Goal: Task Accomplishment & Management: Manage account settings

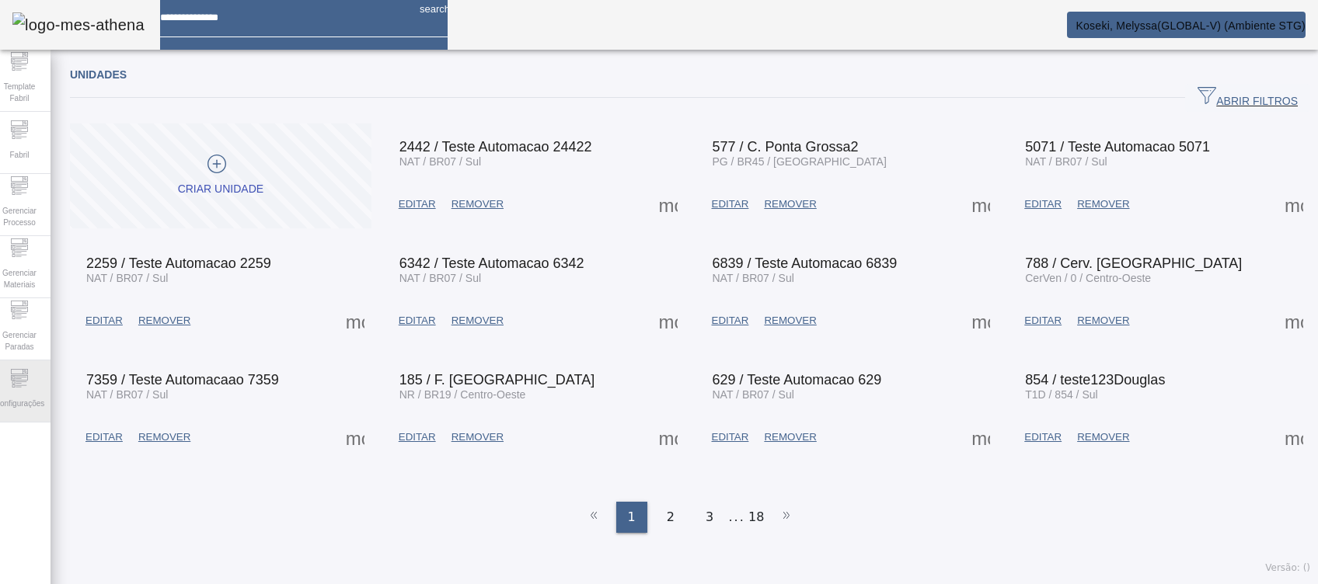
click at [27, 388] on icon at bounding box center [19, 378] width 19 height 19
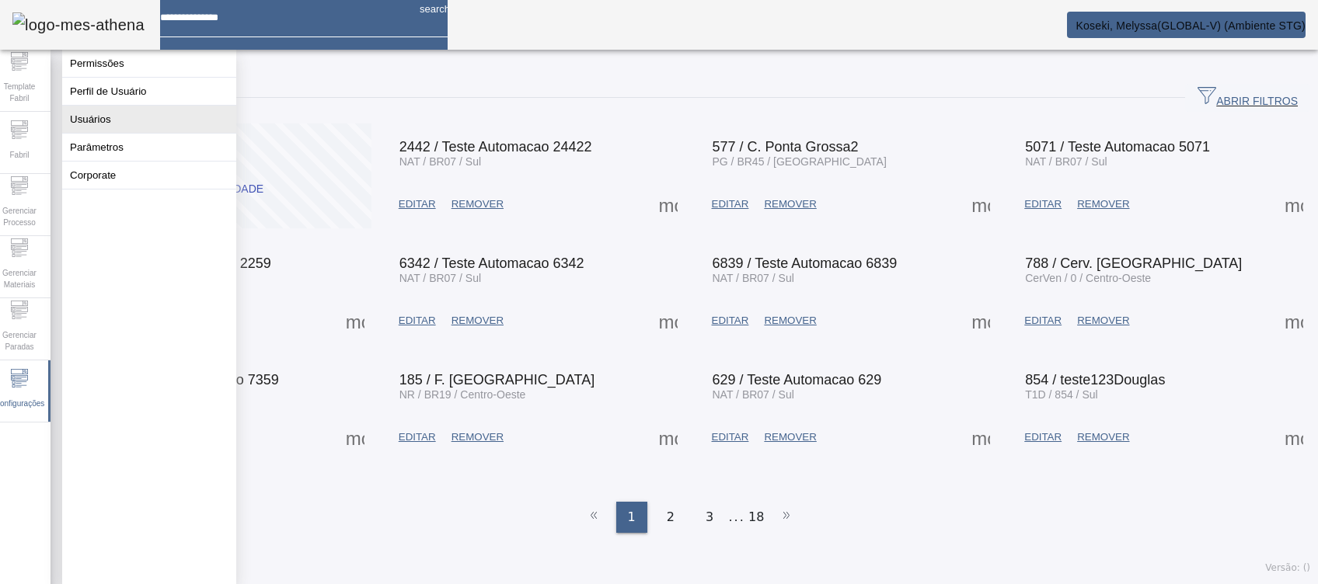
click at [147, 124] on button "Usuários" at bounding box center [149, 119] width 174 height 27
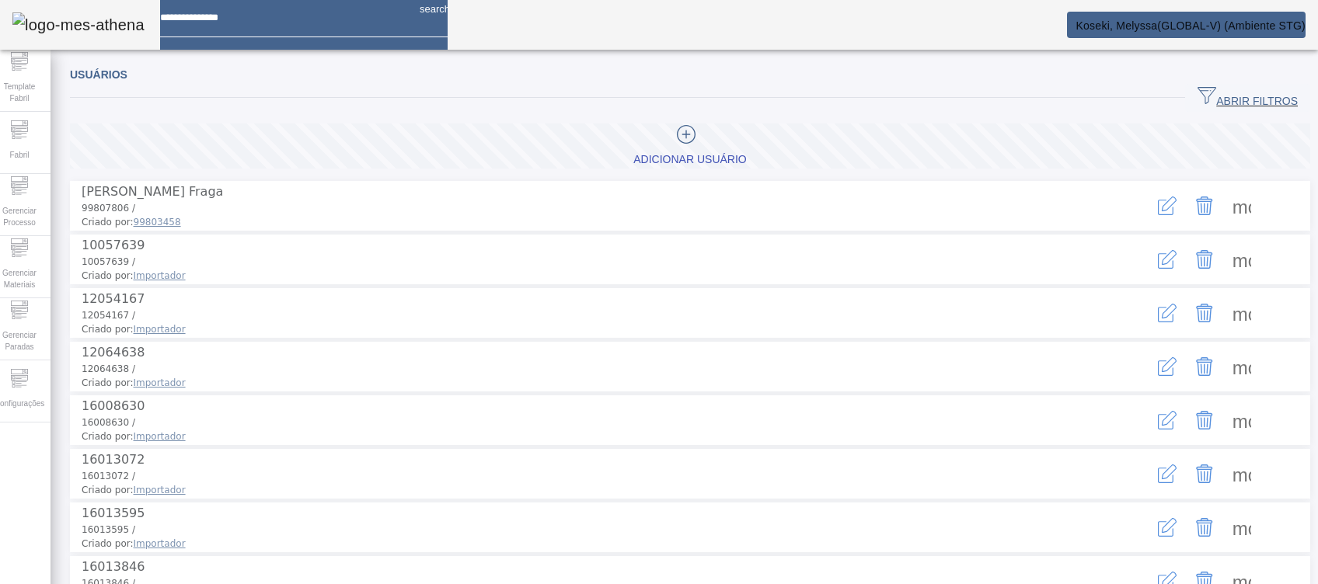
click at [1212, 92] on span "ABRIR FILTROS" at bounding box center [1248, 97] width 100 height 23
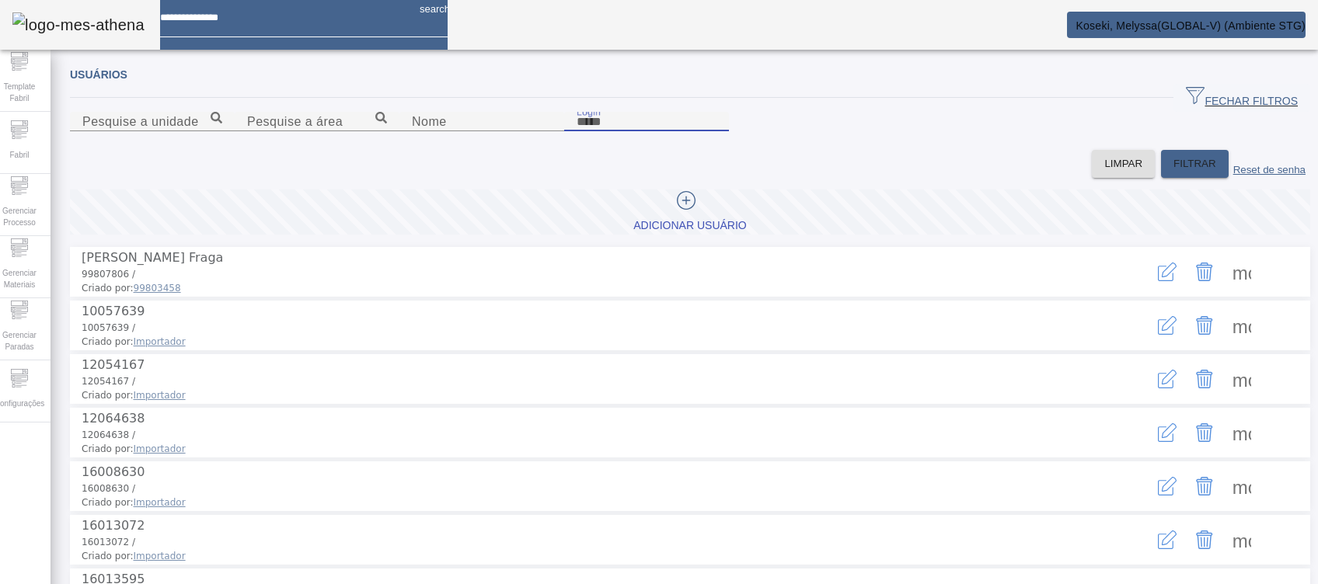
click at [717, 131] on input "Login" at bounding box center [647, 122] width 140 height 19
type input "**"
click at [1161, 183] on span at bounding box center [1195, 163] width 68 height 37
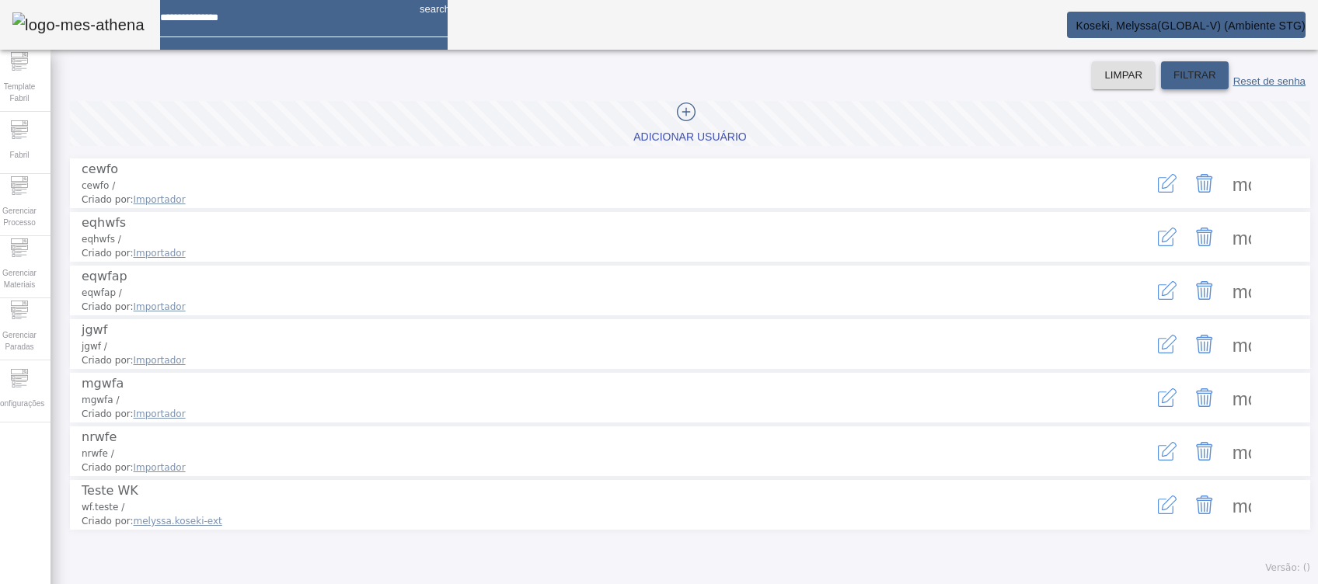
scroll to position [171, 0]
click at [1243, 19] on span "Koseki, Melyssa(GLOBAL-V) (Ambiente STG)" at bounding box center [1191, 25] width 230 height 12
